Goal: Information Seeking & Learning: Find specific fact

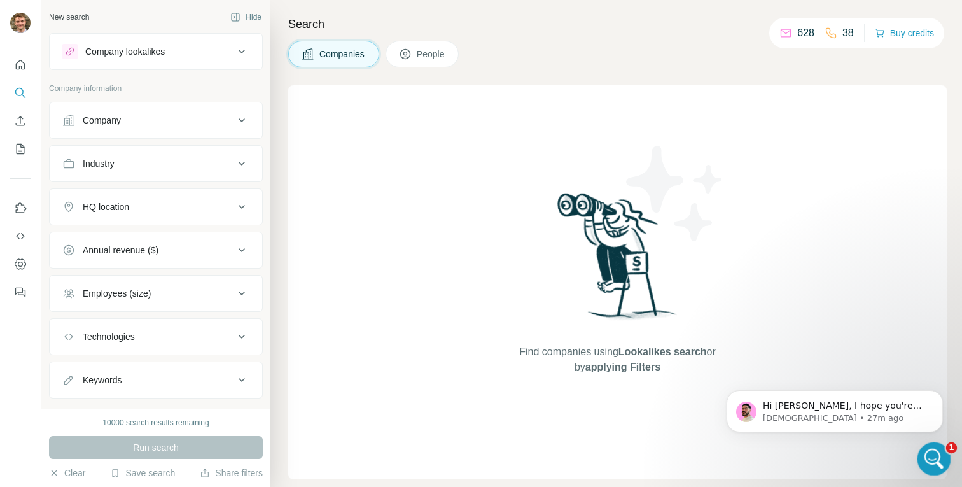
click at [946, 459] on div "Open Intercom Messenger" at bounding box center [932, 457] width 42 height 42
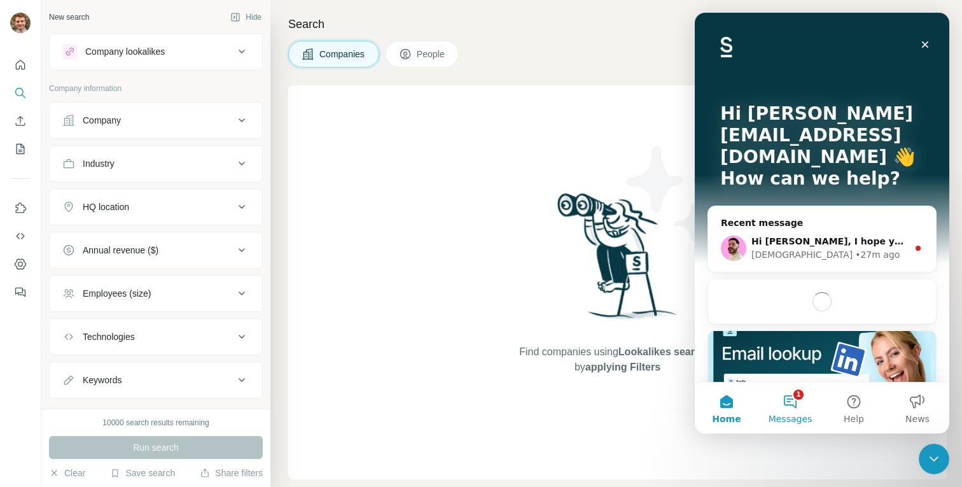
click at [788, 407] on button "1 Messages" at bounding box center [790, 407] width 64 height 51
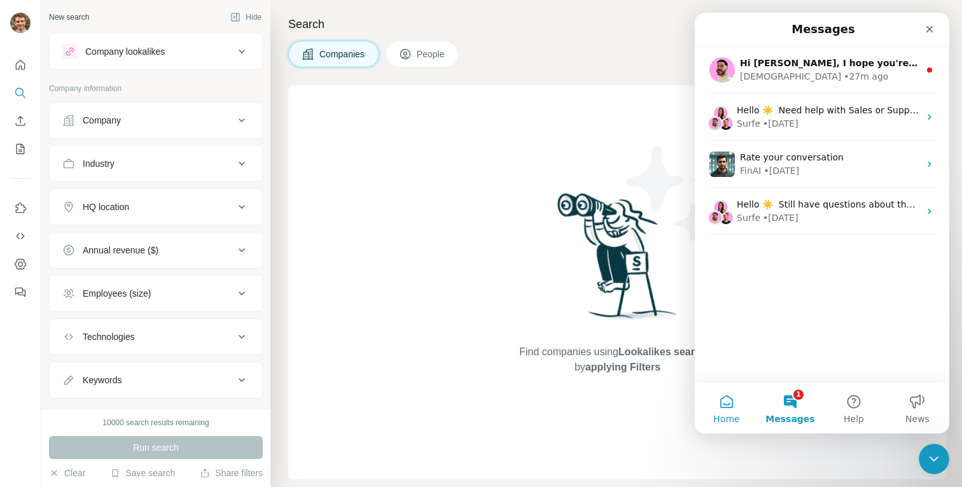
drag, startPoint x: 732, startPoint y: 405, endPoint x: 1263, endPoint y: 377, distance: 531.3
click at [732, 405] on button "Home" at bounding box center [727, 407] width 64 height 51
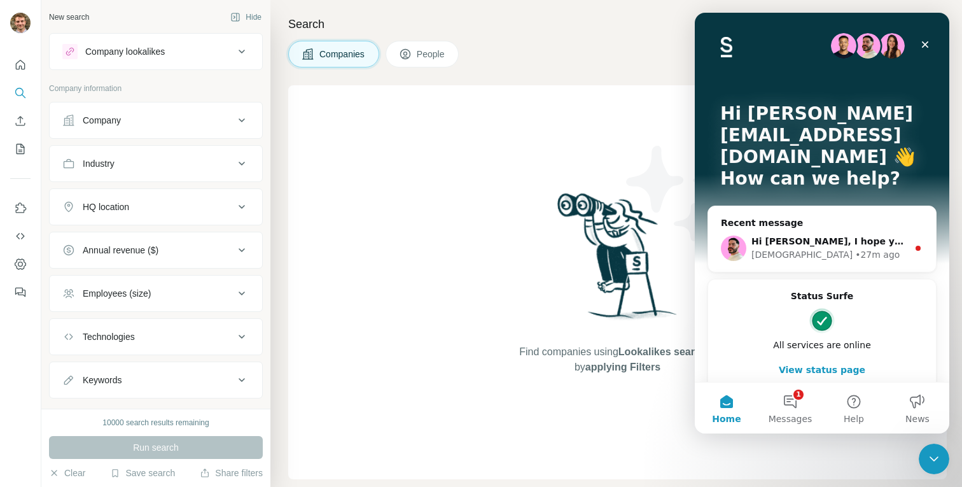
click at [347, 306] on div "Find companies using Lookalikes search or by applying Filters" at bounding box center [617, 282] width 658 height 394
click at [134, 469] on button "Save search" at bounding box center [142, 472] width 65 height 13
click at [149, 443] on div "View my saved searches" at bounding box center [178, 450] width 134 height 25
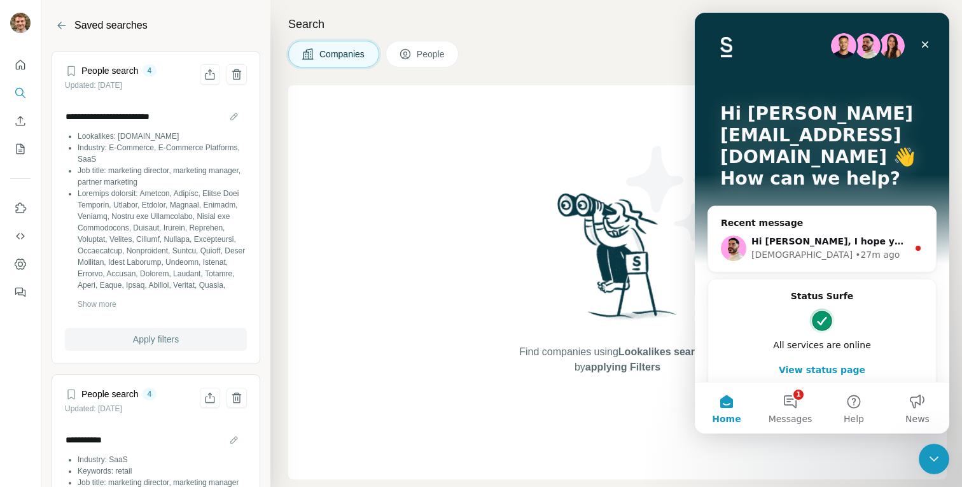
click at [146, 330] on button "Apply filters" at bounding box center [156, 339] width 182 height 23
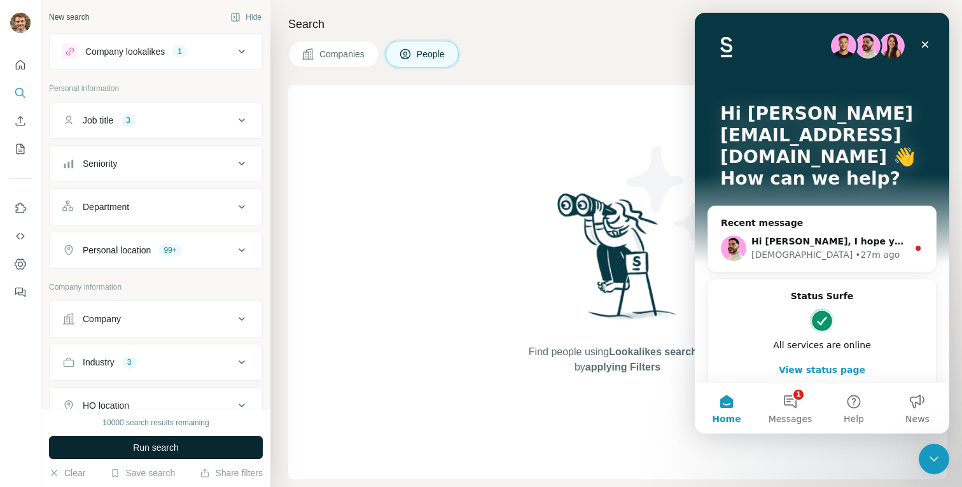
click at [138, 446] on span "Run search" at bounding box center [156, 447] width 46 height 13
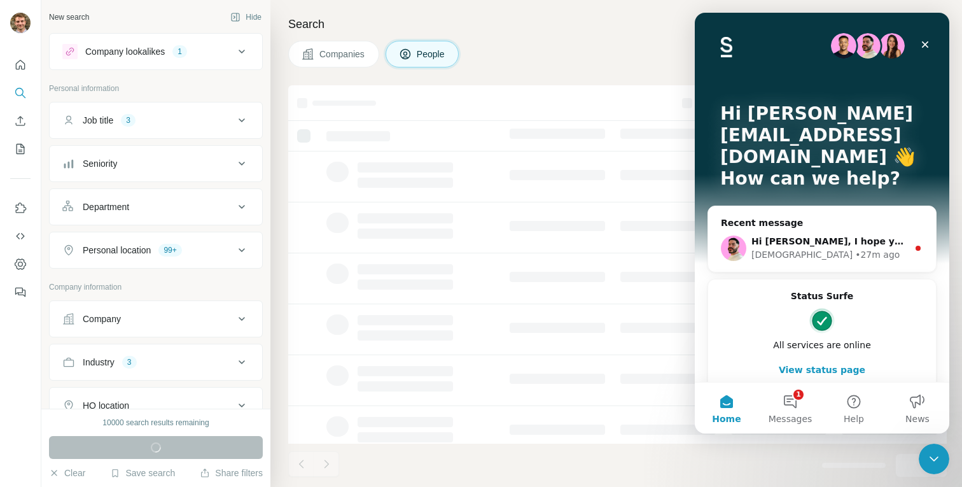
scroll to position [316, 0]
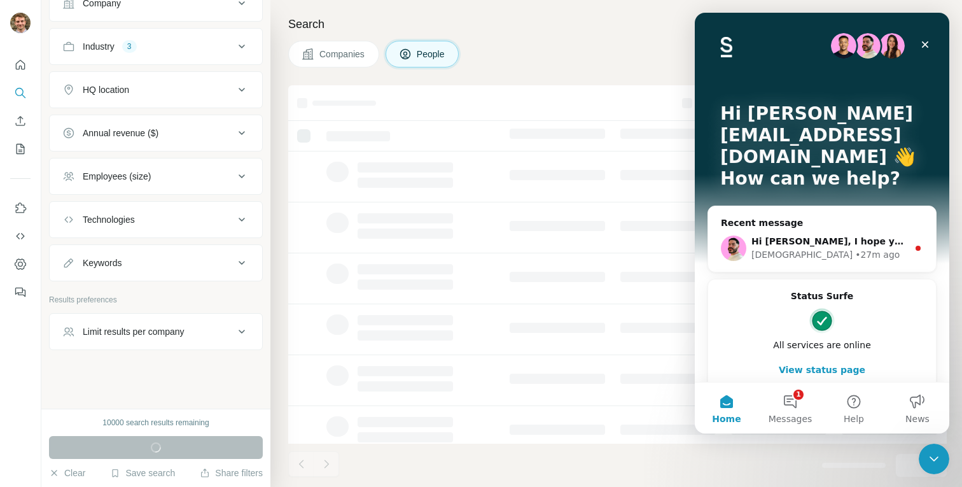
click at [115, 336] on div "Limit results per company" at bounding box center [134, 331] width 102 height 13
click at [102, 369] on input "number" at bounding box center [155, 363] width 187 height 23
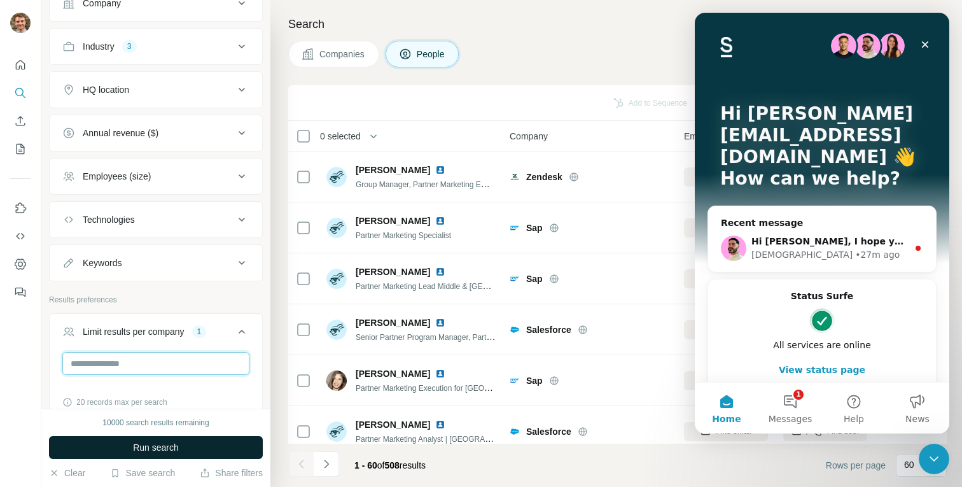
type input "*"
click at [108, 441] on button "Run search" at bounding box center [156, 447] width 214 height 23
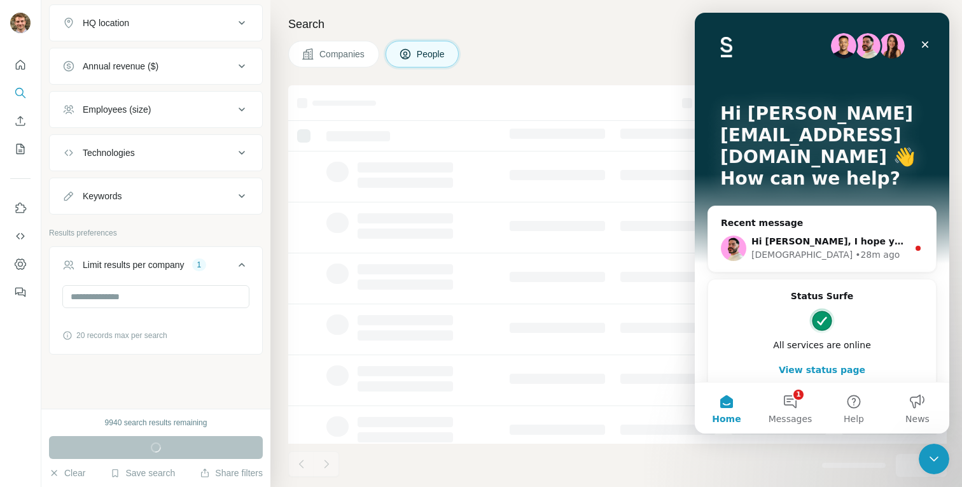
scroll to position [387, 0]
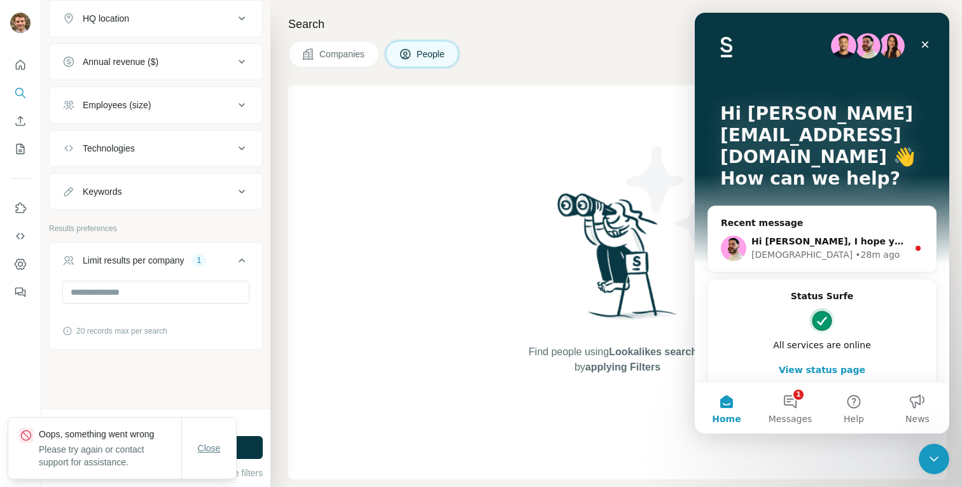
click at [209, 436] on button "Close" at bounding box center [209, 447] width 41 height 23
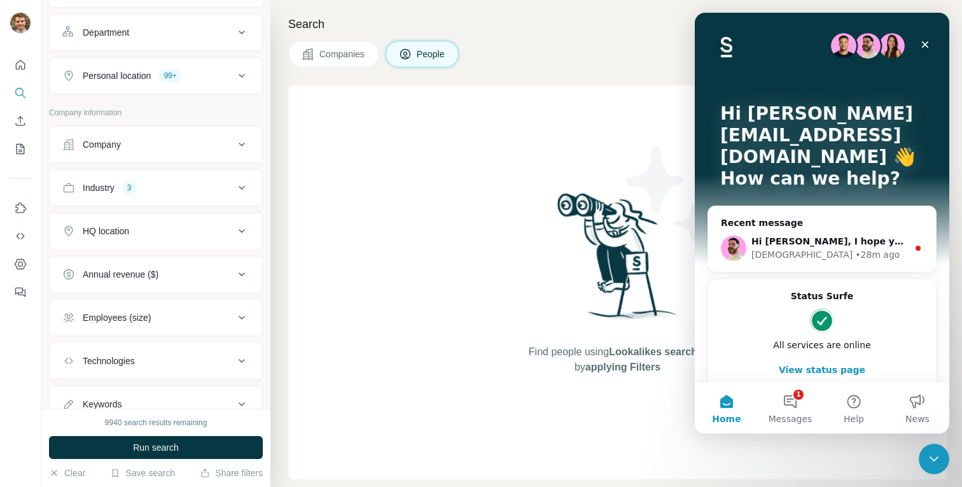
scroll to position [173, 0]
click at [181, 451] on button "Run search" at bounding box center [156, 447] width 214 height 23
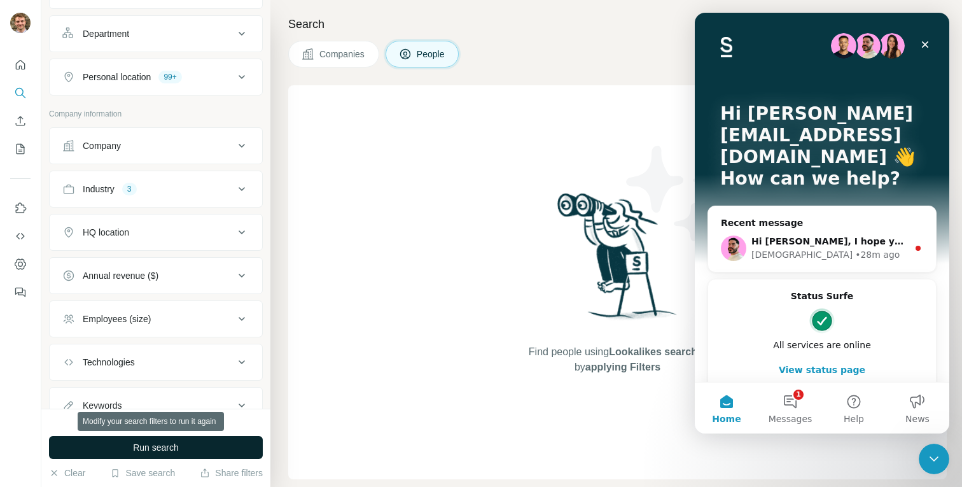
click at [182, 448] on button "Run search" at bounding box center [156, 447] width 214 height 23
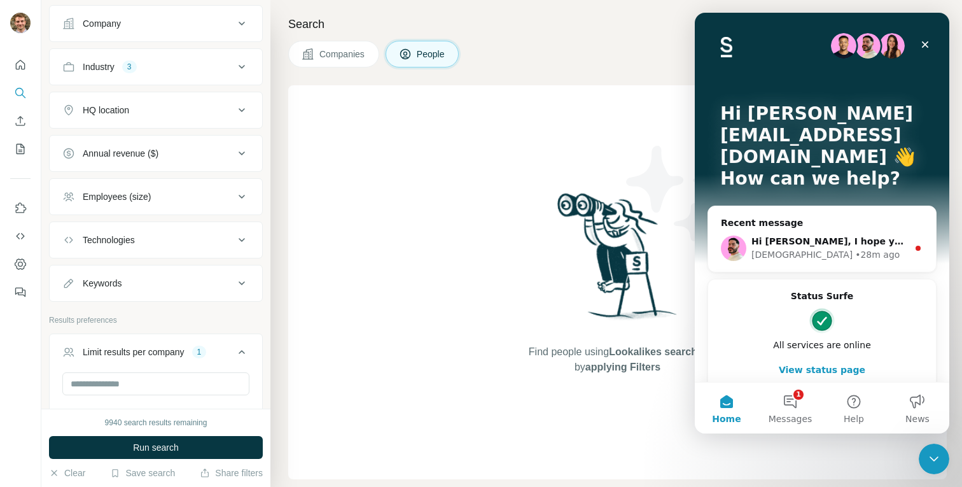
scroll to position [387, 0]
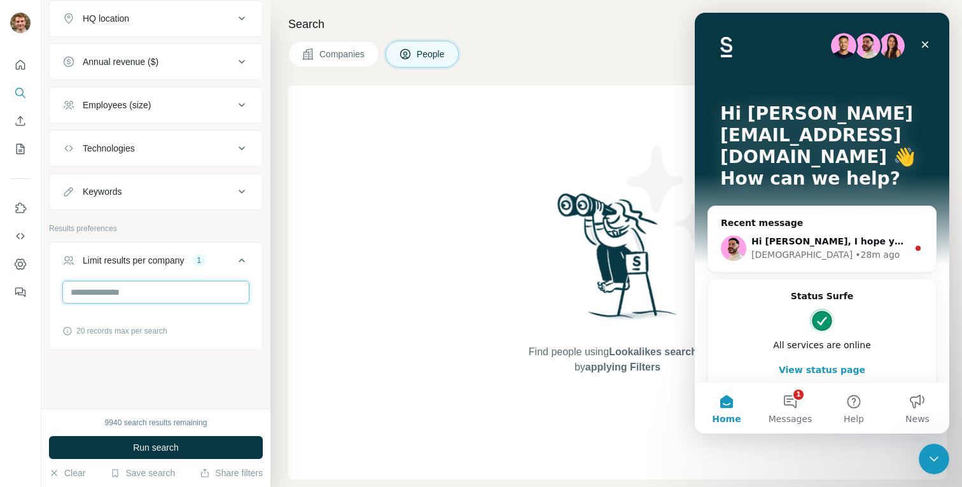
click at [147, 290] on input "*" at bounding box center [155, 292] width 187 height 23
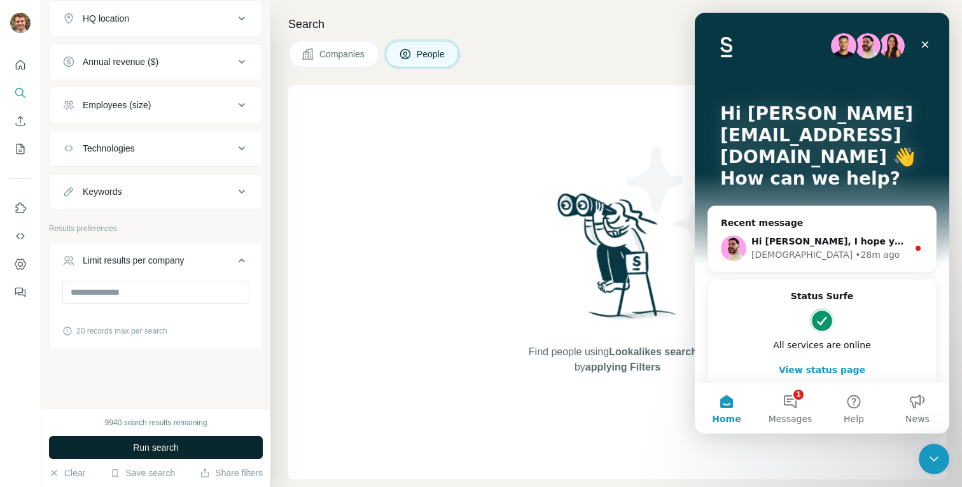
click at [160, 447] on span "Run search" at bounding box center [156, 447] width 46 height 13
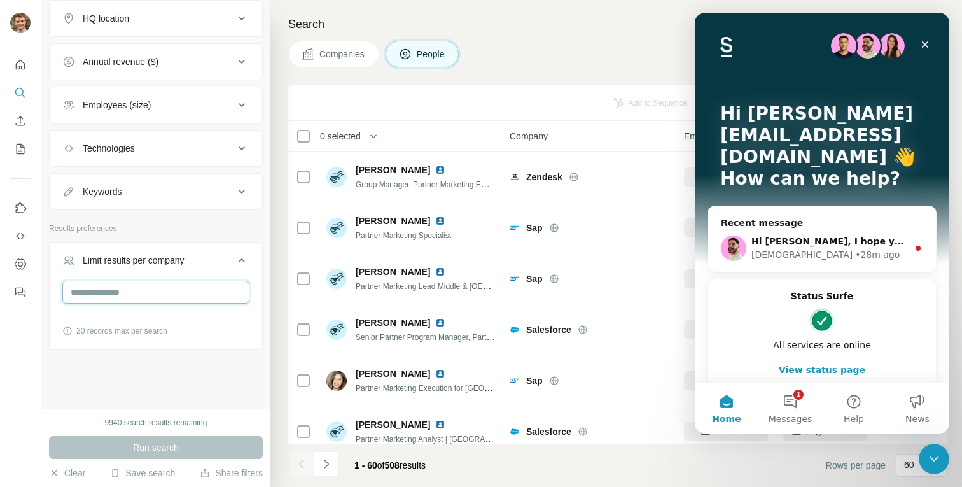
click at [144, 295] on input "number" at bounding box center [155, 292] width 187 height 23
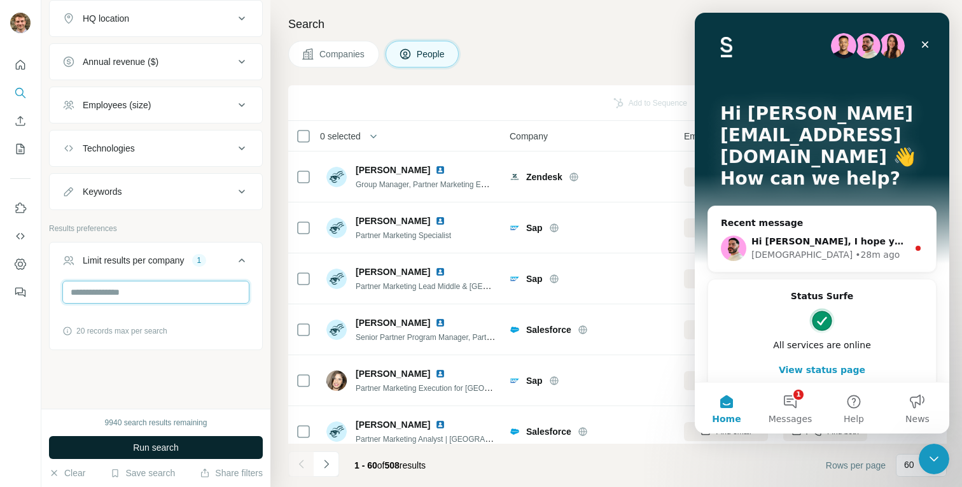
type input "*"
click at [142, 439] on button "Run search" at bounding box center [156, 447] width 214 height 23
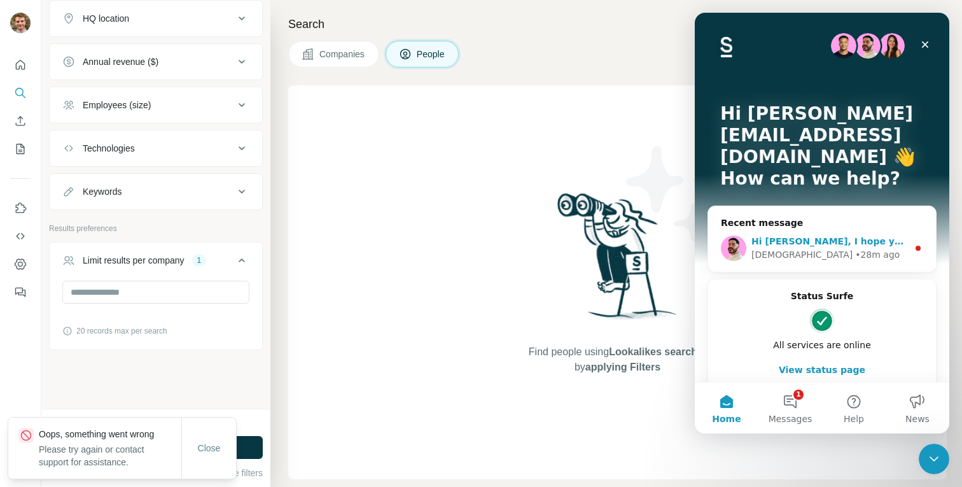
click at [849, 248] on div "[DEMOGRAPHIC_DATA] • 28m ago" at bounding box center [829, 254] width 156 height 13
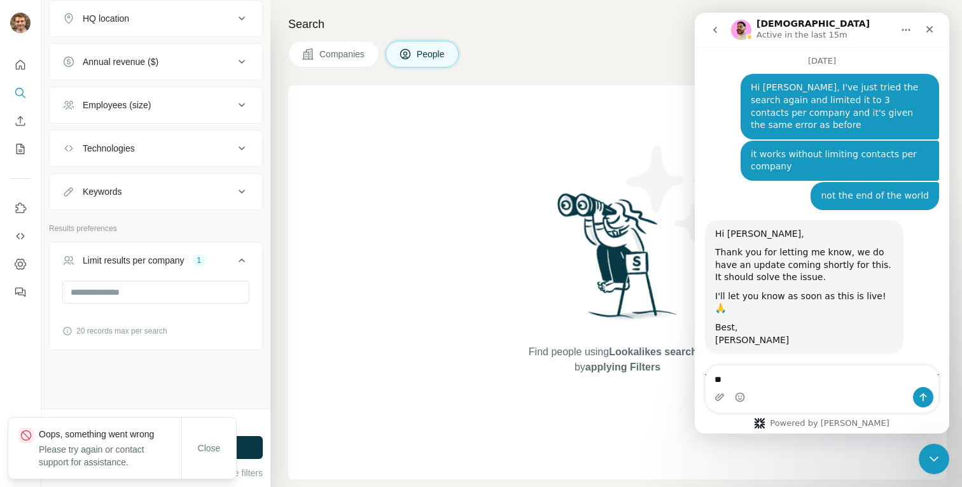
scroll to position [2991, 0]
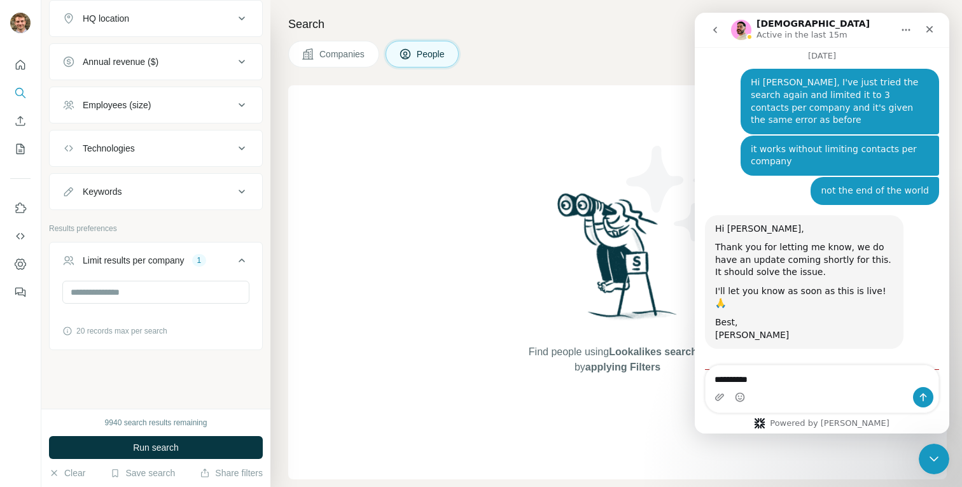
type textarea "*********"
